Goal: Task Accomplishment & Management: Use online tool/utility

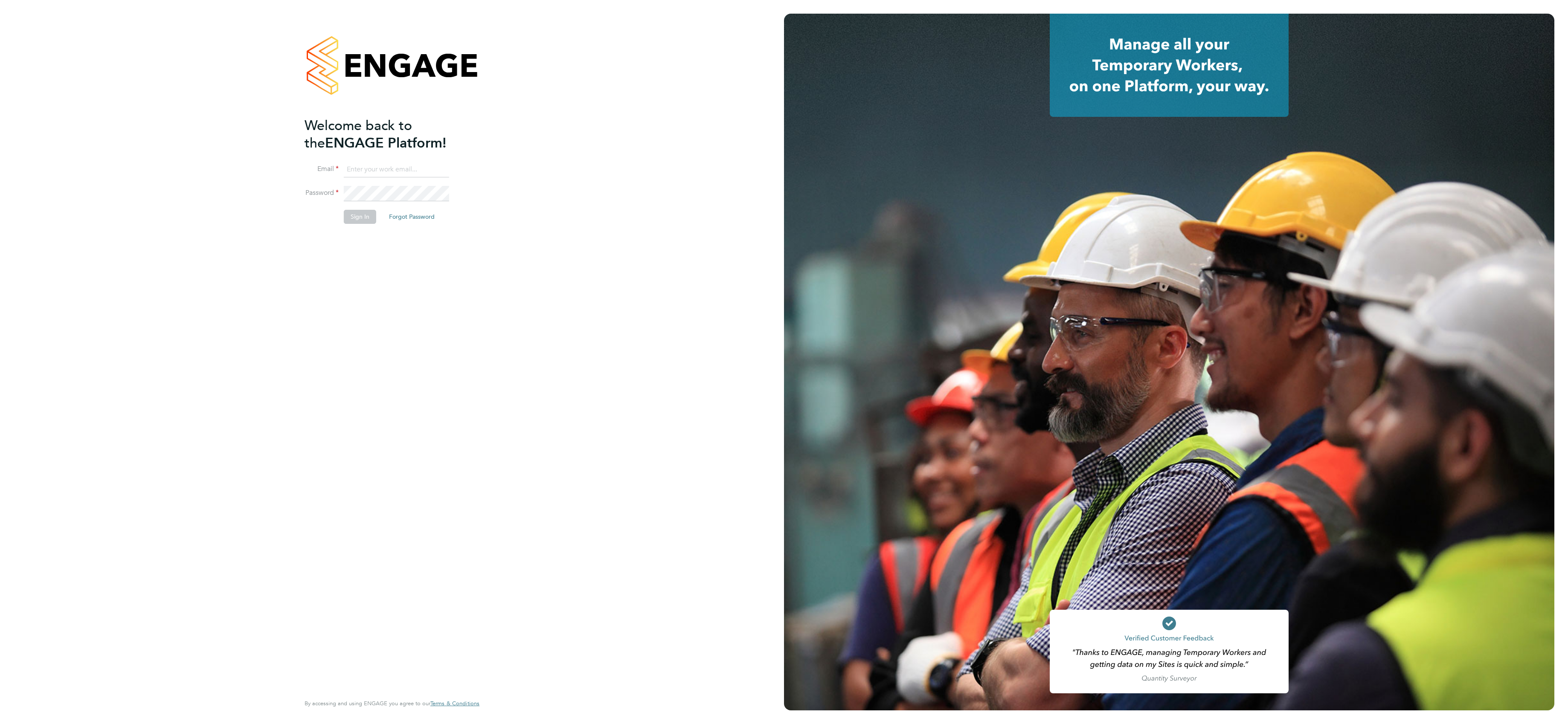
type input "[PERSON_NAME][EMAIL_ADDRESS][PERSON_NAME][DOMAIN_NAME]"
click at [362, 210] on button "Sign In" at bounding box center [360, 217] width 32 height 13
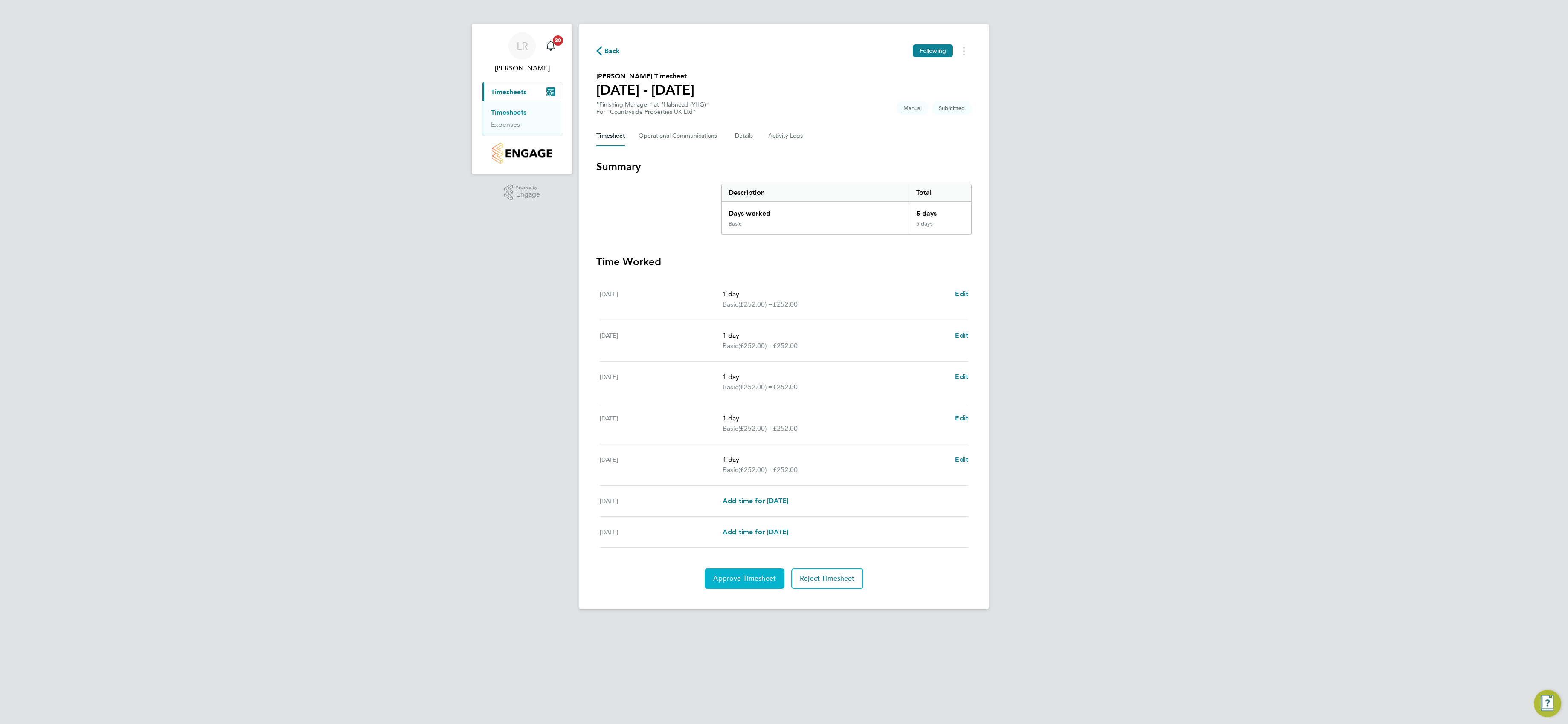
click at [747, 585] on button "Approve Timesheet" at bounding box center [744, 579] width 80 height 21
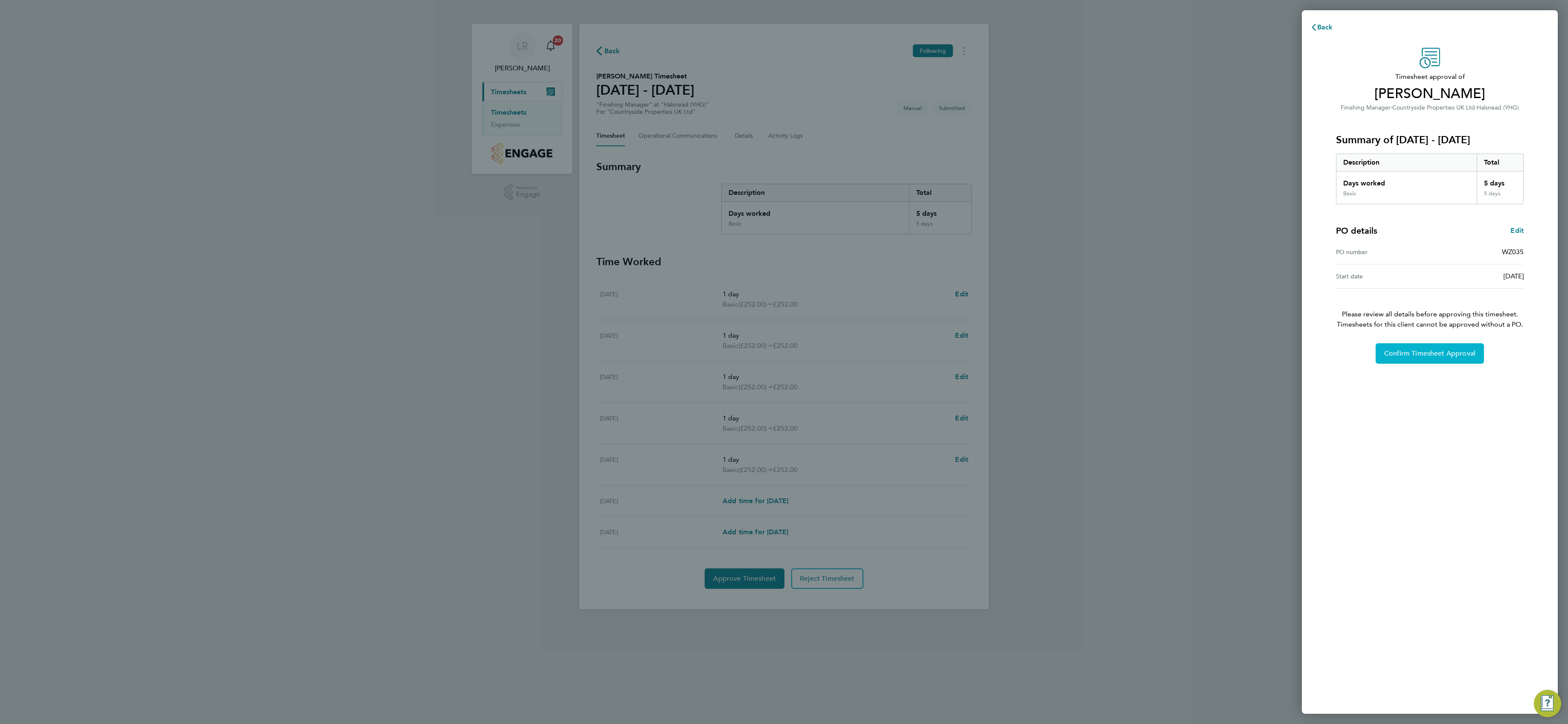
click at [1450, 358] on span "Confirm Timesheet Approval" at bounding box center [1430, 353] width 91 height 9
